Goal: Information Seeking & Learning: Learn about a topic

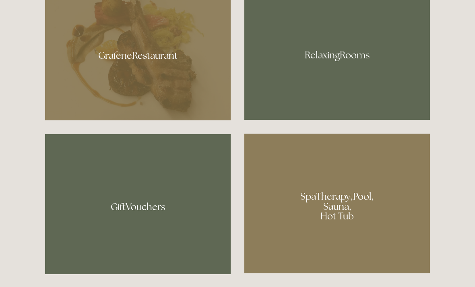
scroll to position [503, 0]
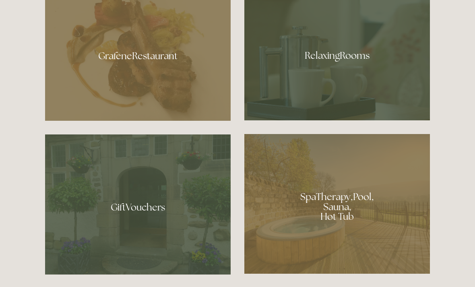
click at [363, 191] on div at bounding box center [338, 204] width 186 height 140
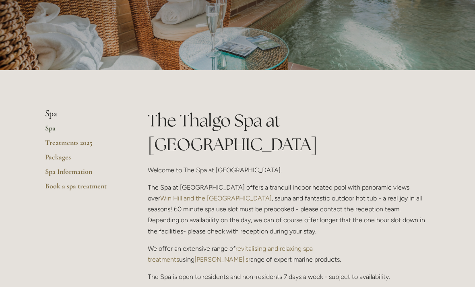
scroll to position [100, 0]
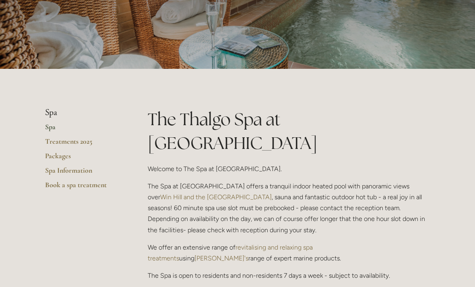
click at [52, 155] on link "Packages" at bounding box center [83, 158] width 77 height 15
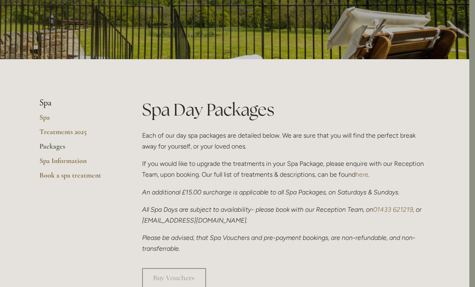
scroll to position [110, 6]
click at [81, 133] on link "Treatments 2025" at bounding box center [77, 134] width 77 height 15
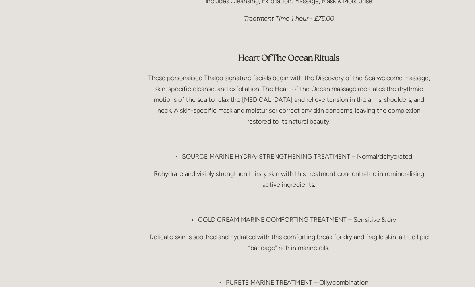
scroll to position [740, 0]
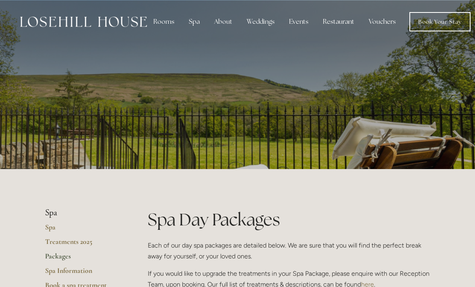
scroll to position [110, 6]
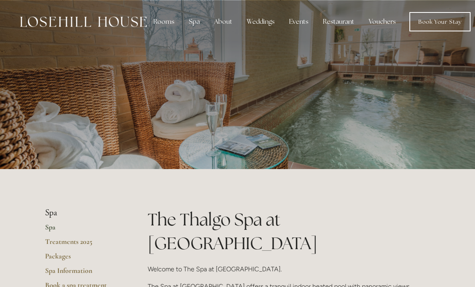
scroll to position [127, 0]
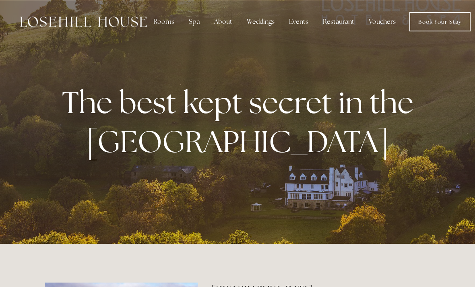
scroll to position [529, 0]
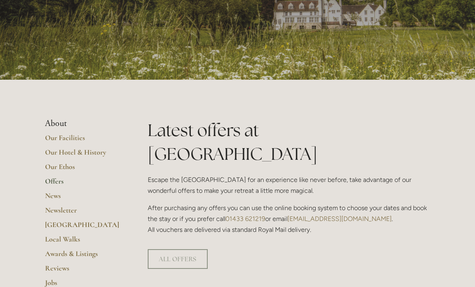
scroll to position [89, 0]
click at [192, 249] on link "ALL OFFERS" at bounding box center [178, 259] width 60 height 20
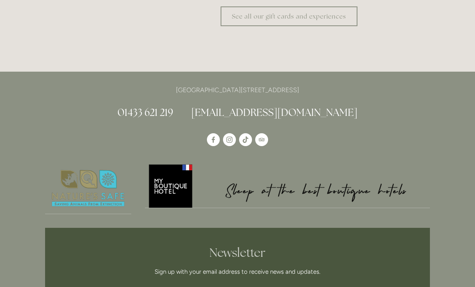
scroll to position [1714, 0]
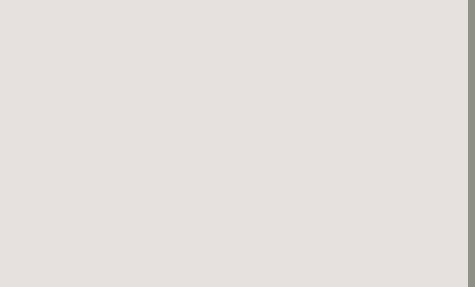
scroll to position [725, 7]
